Goal: Information Seeking & Learning: Compare options

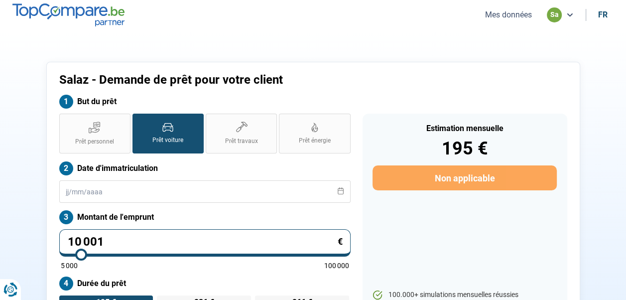
click at [505, 12] on button "Mes données" at bounding box center [508, 14] width 53 height 10
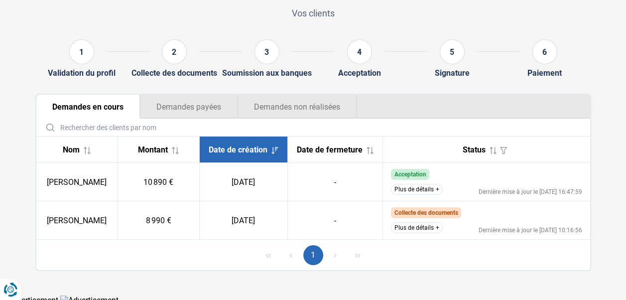
scroll to position [76, 0]
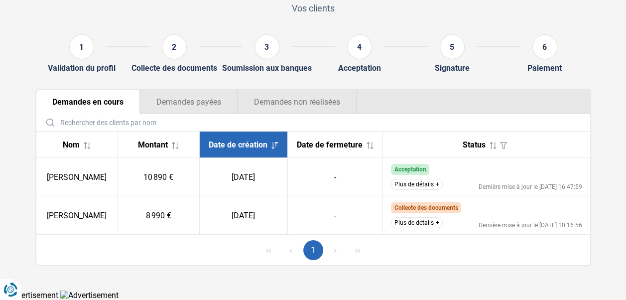
click at [408, 182] on button "Plus de détails" at bounding box center [417, 184] width 52 height 11
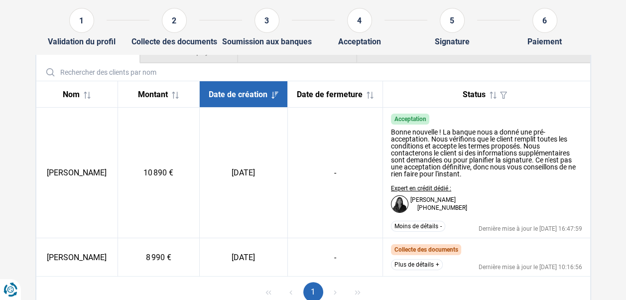
scroll to position [168, 0]
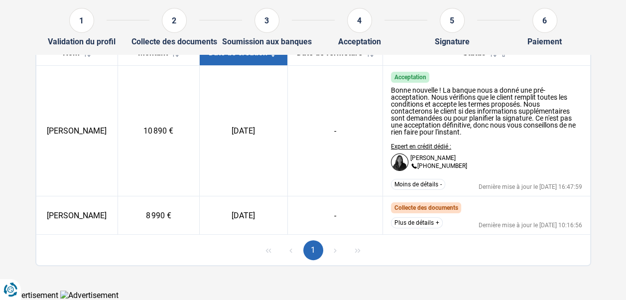
click at [409, 226] on button "Plus de détails" at bounding box center [417, 222] width 52 height 11
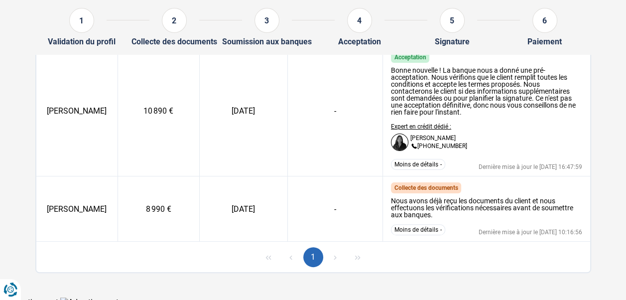
scroll to position [195, 0]
